Goal: Communication & Community: Ask a question

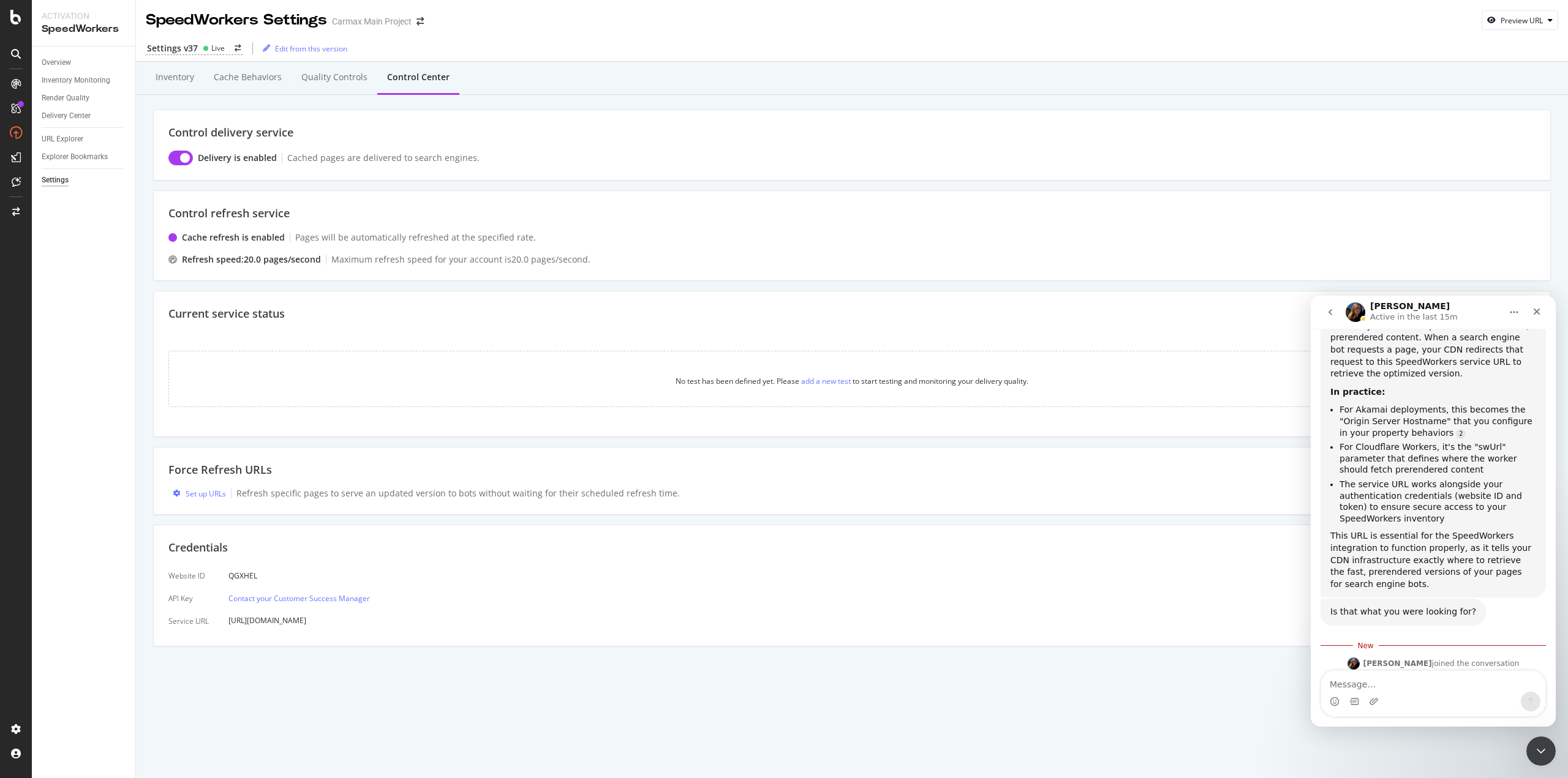
scroll to position [2343, 0]
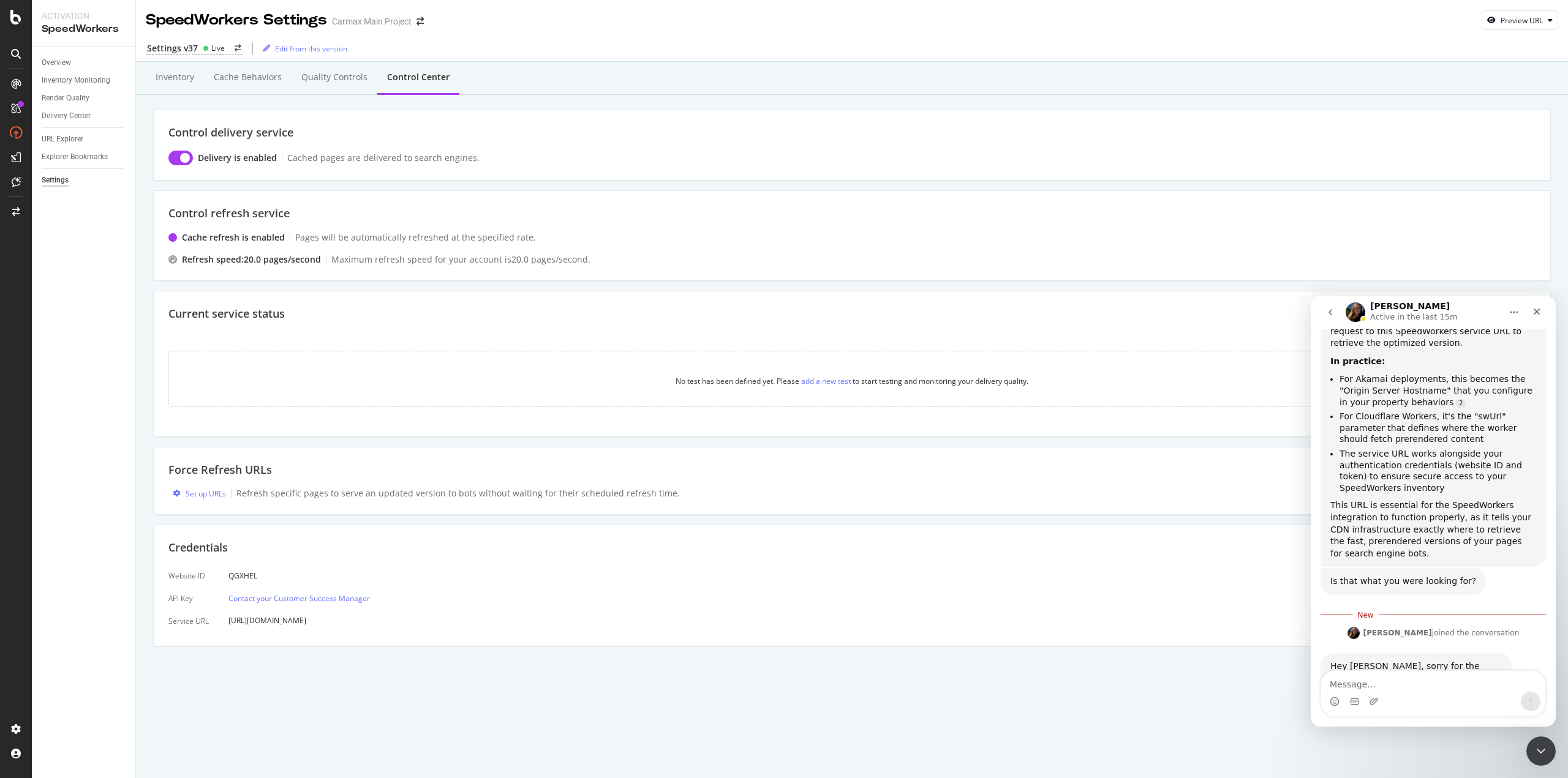
click at [1377, 686] on textarea "Message…" at bounding box center [1432, 682] width 224 height 21
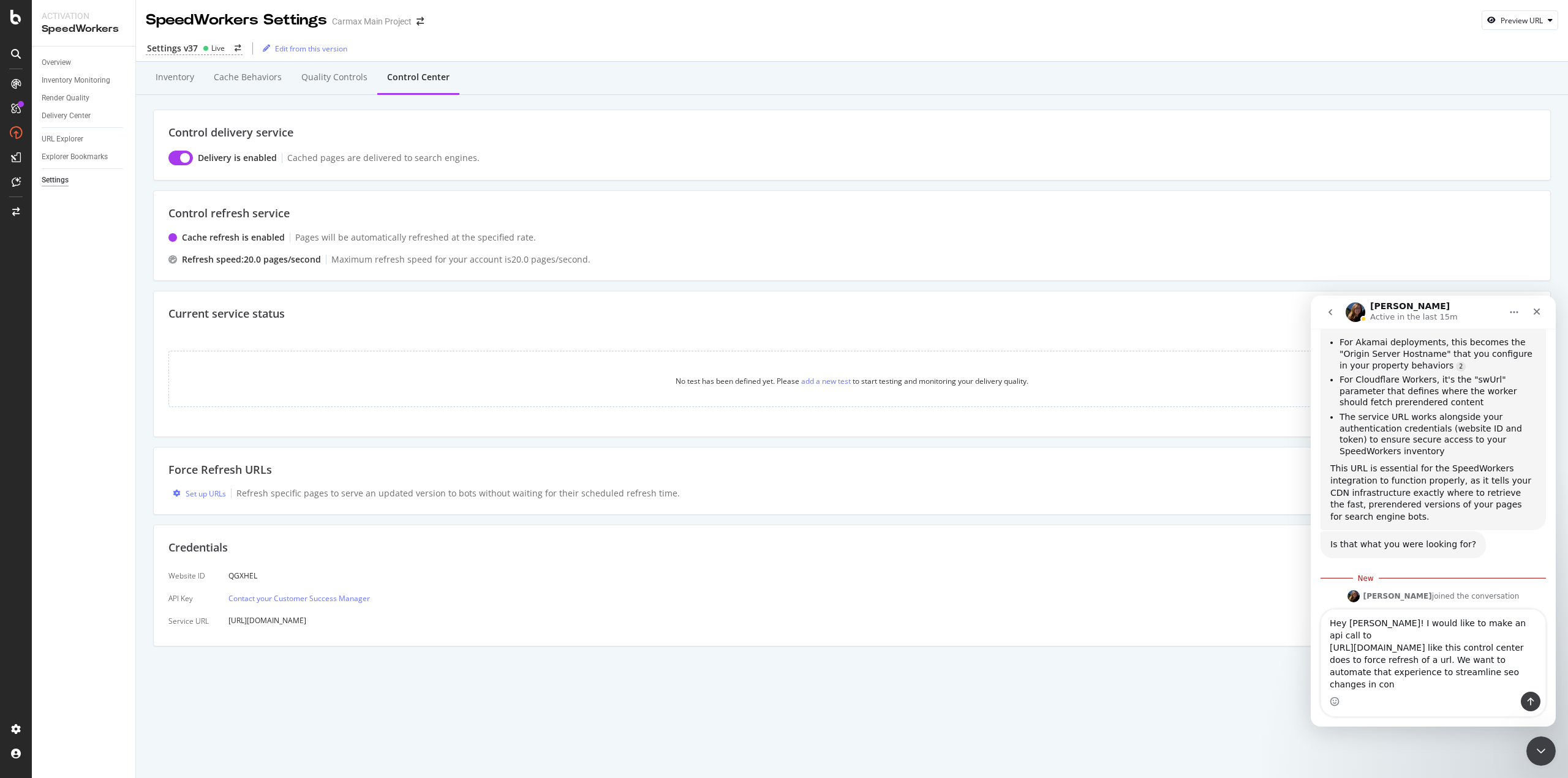
scroll to position [2393, 0]
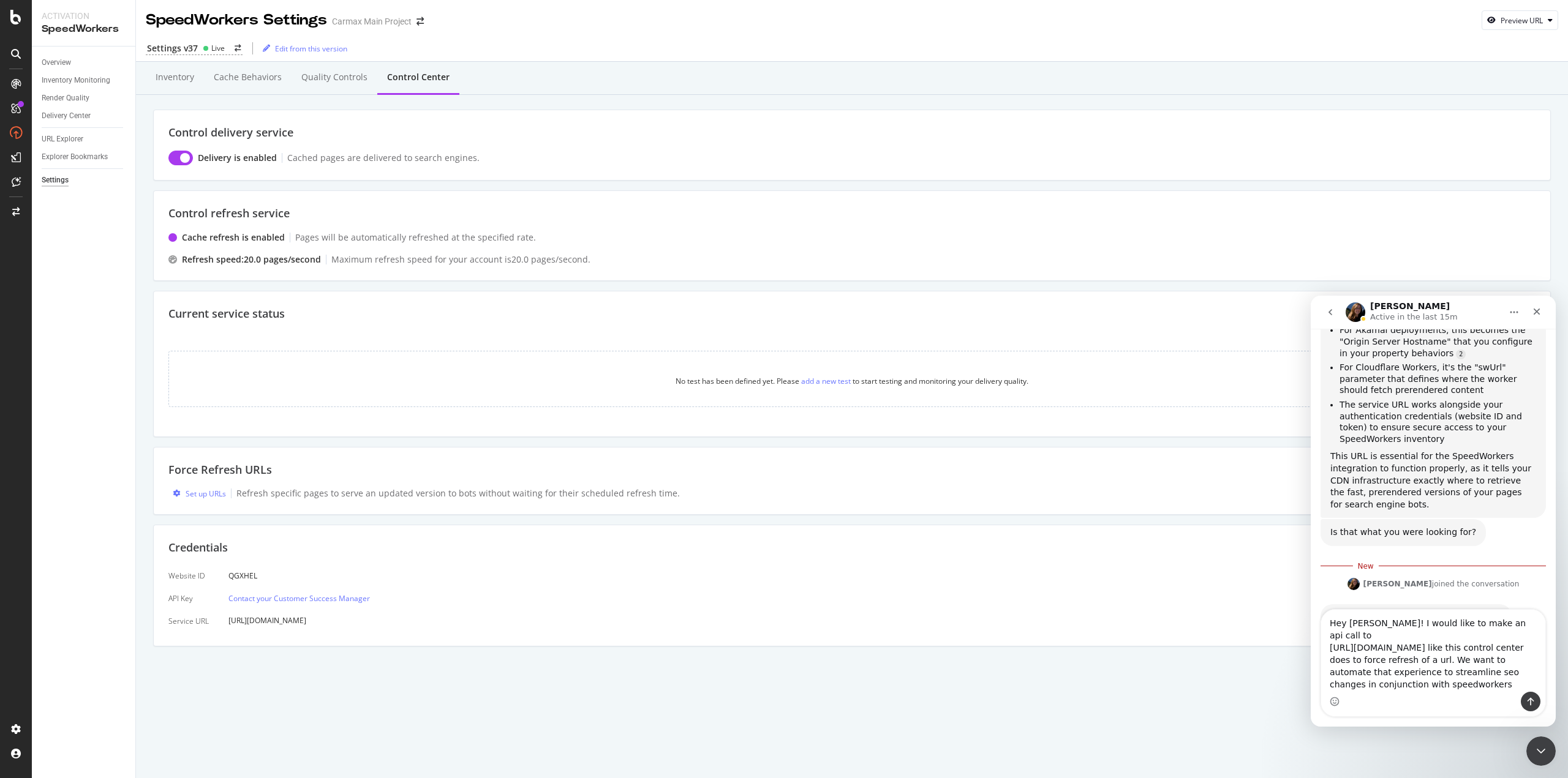
type textarea "Hey Laura! I would like to make an api call to https://api.activation.botify.co…"
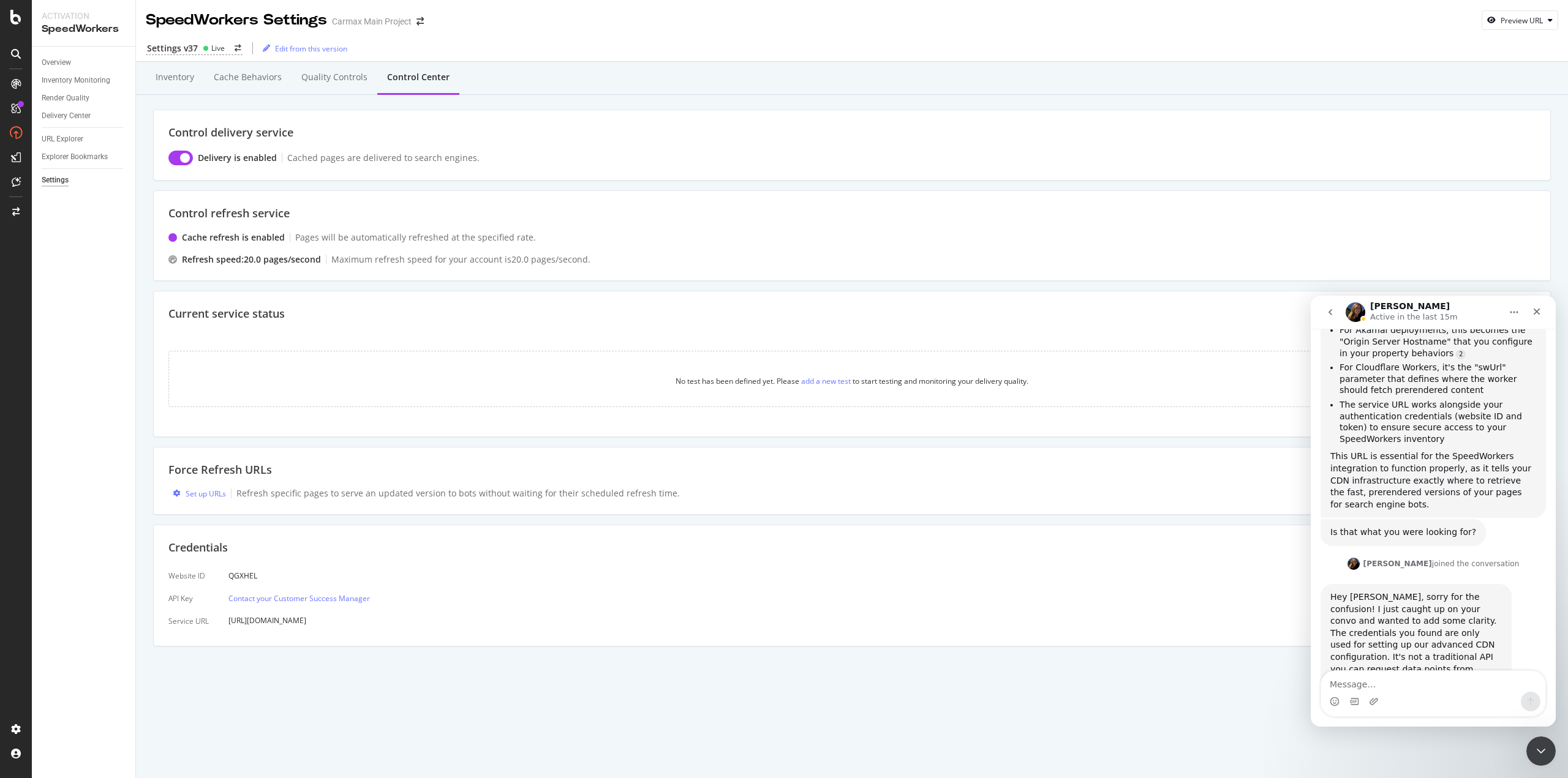
scroll to position [2419, 0]
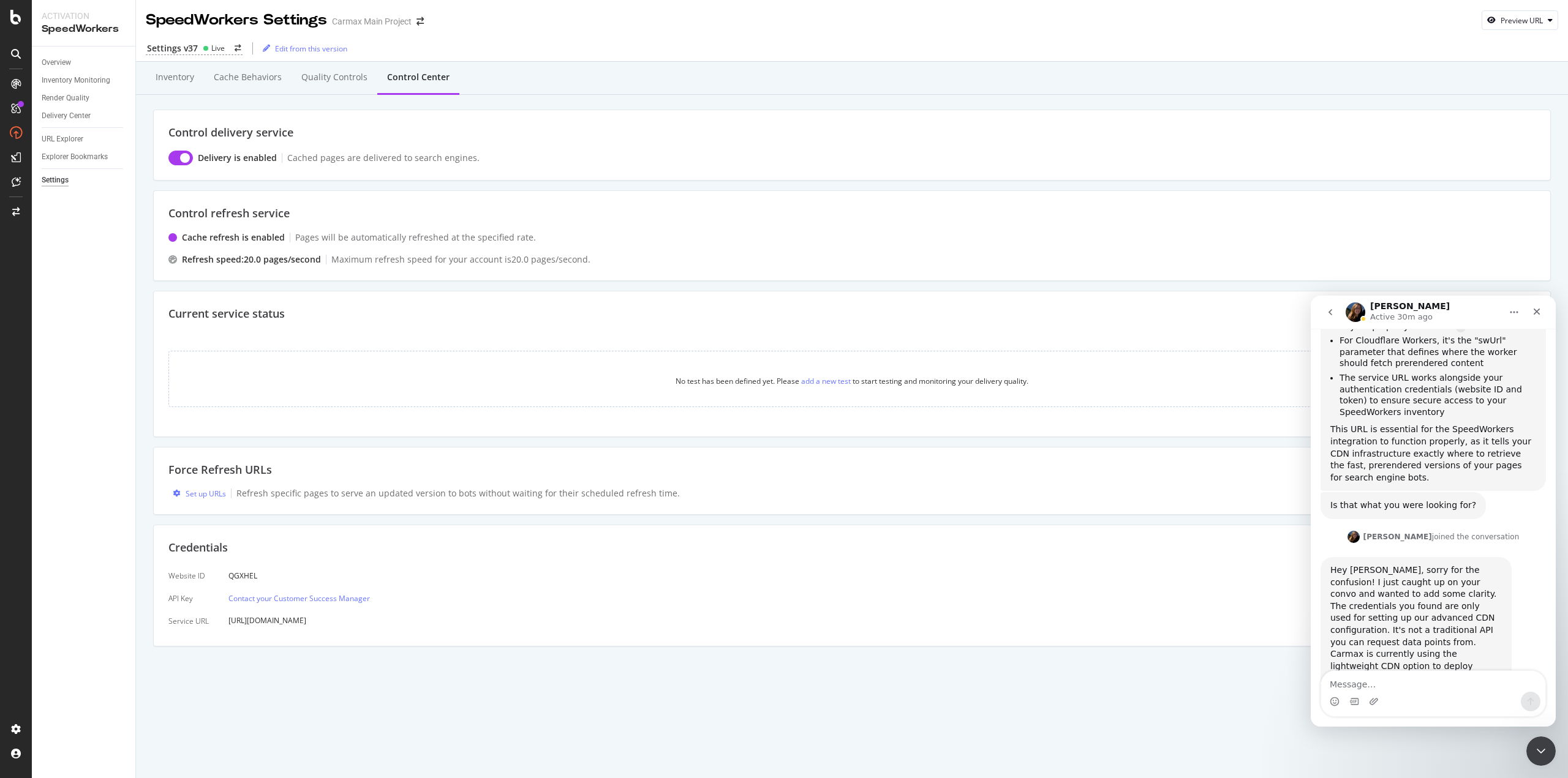
click at [1431, 565] on div "Hey [PERSON_NAME], sorry for the confusion! I just caught up on your convo and …" at bounding box center [1416, 636] width 171 height 144
click at [1425, 565] on div "Hey [PERSON_NAME], sorry for the confusion! I just caught up on your convo and …" at bounding box center [1416, 636] width 171 height 144
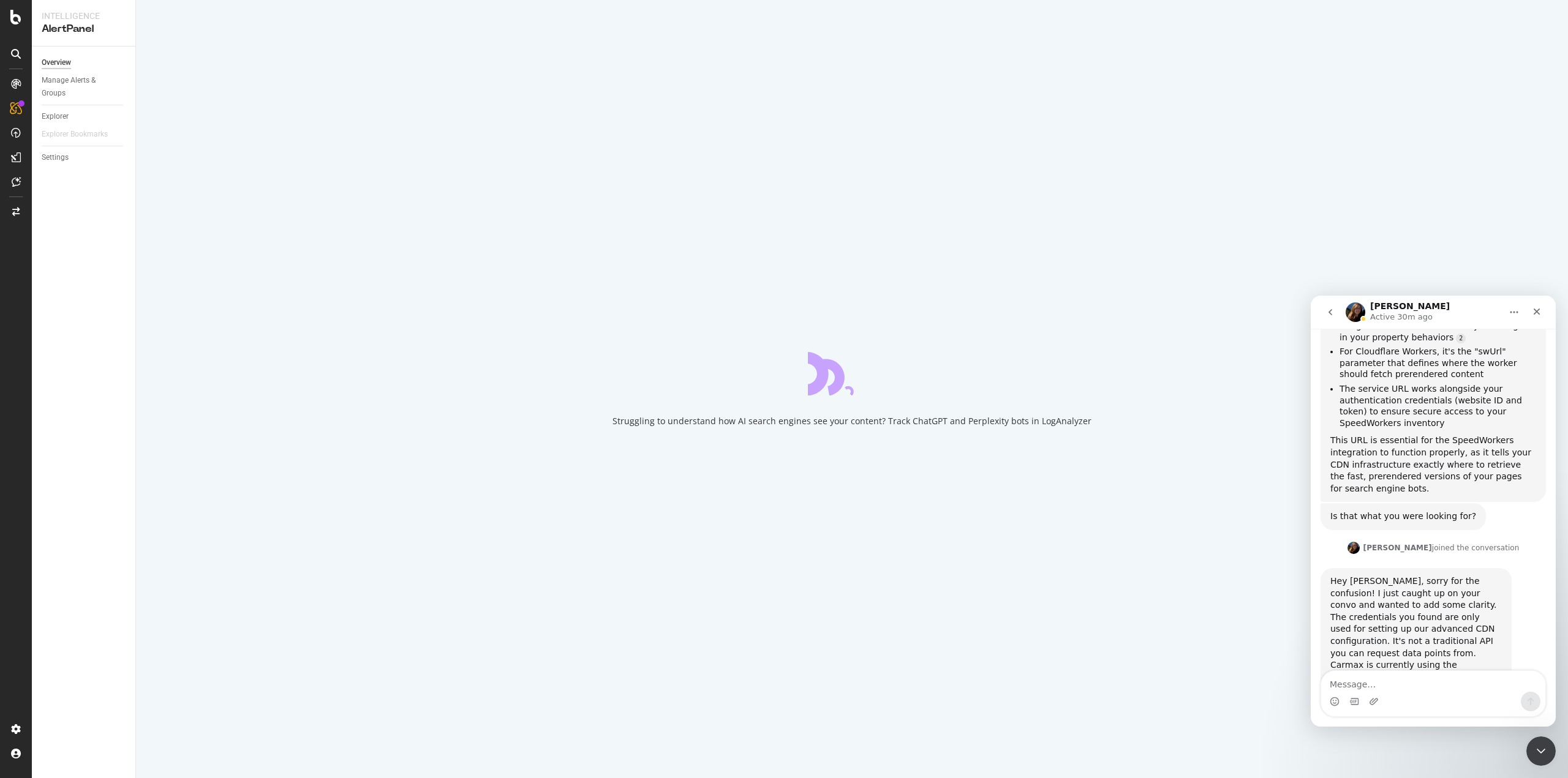
scroll to position [2419, 0]
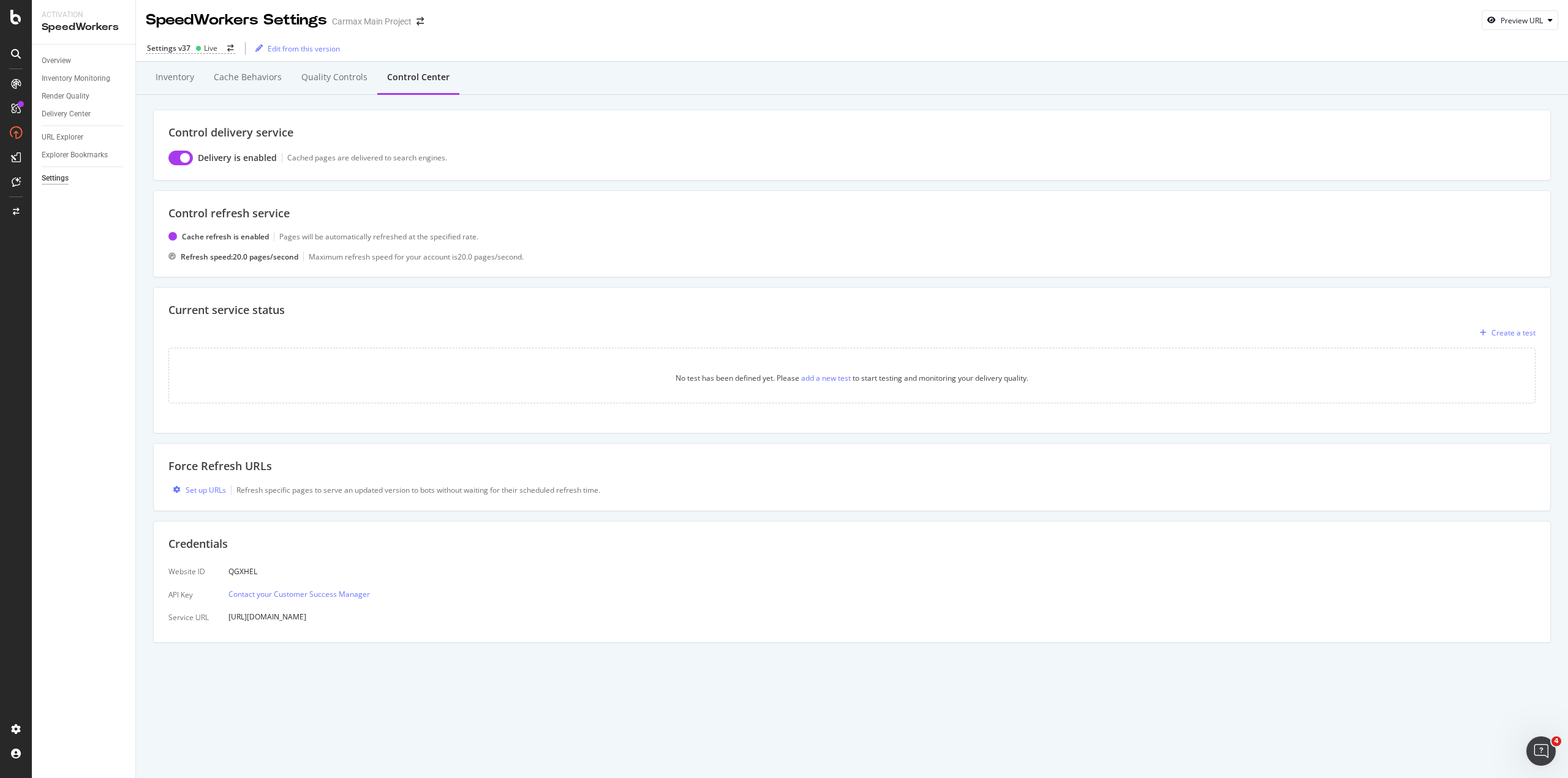
scroll to position [2419, 0]
